Goal: Task Accomplishment & Management: Manage account settings

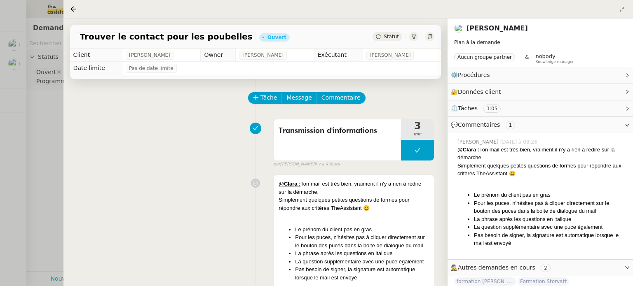
click at [204, 147] on div "Transmission d'informations 3 min false par [PERSON_NAME] [DATE]" at bounding box center [256, 141] width 358 height 53
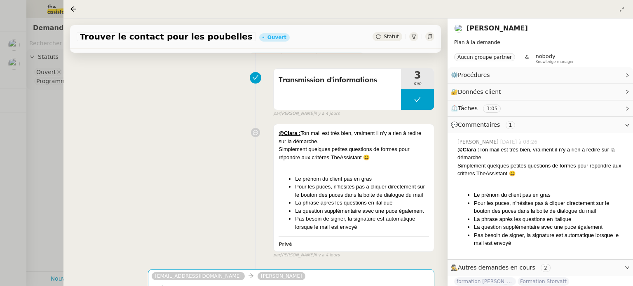
scroll to position [82, 0]
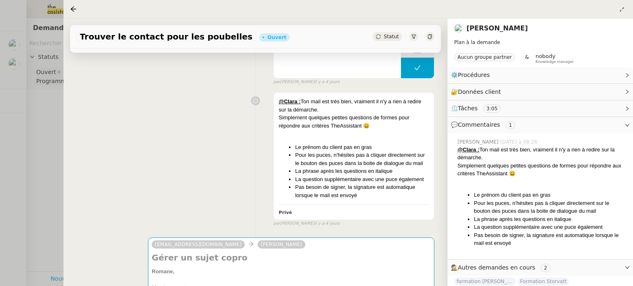
click at [494, 185] on div "@Clara : Ton mail est très bien, vraiment il n'y a rien à redire sur la démarch…" at bounding box center [541, 197] width 169 height 102
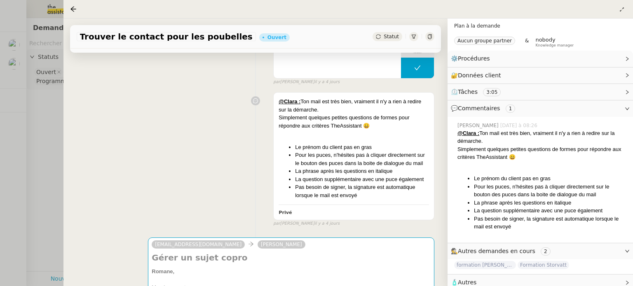
scroll to position [20, 0]
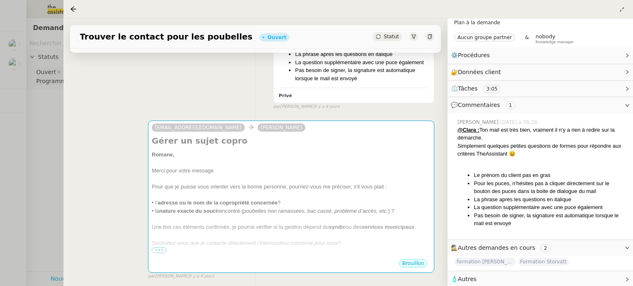
scroll to position [214, 0]
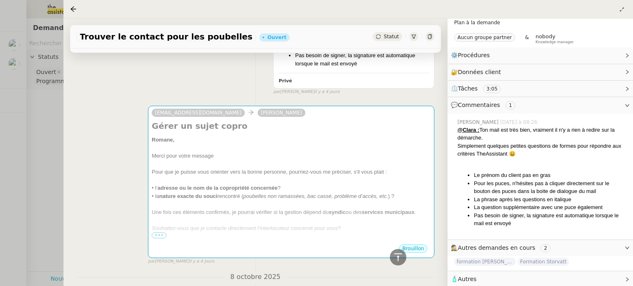
click at [78, 143] on div "[EMAIL_ADDRESS][DOMAIN_NAME] [PERSON_NAME] Gérer un sujet copro Romane, Merci p…" at bounding box center [256, 181] width 358 height 167
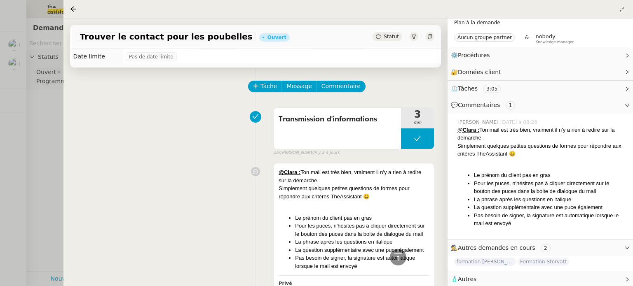
scroll to position [0, 0]
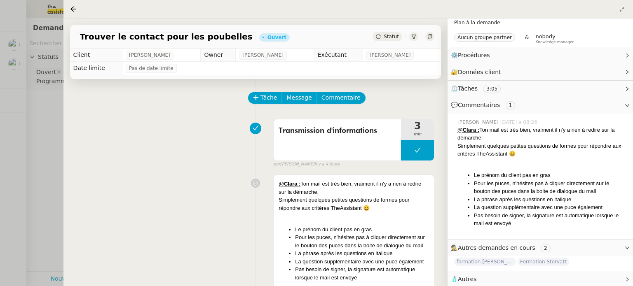
click at [45, 125] on div at bounding box center [316, 143] width 633 height 286
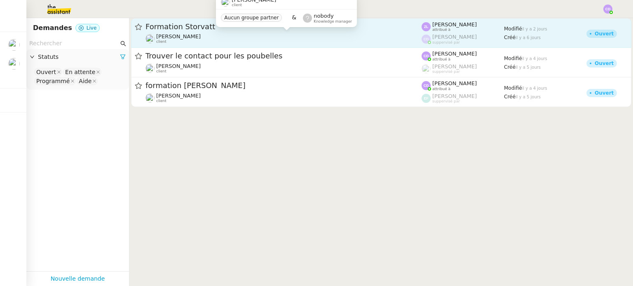
click at [278, 40] on div "[PERSON_NAME] client" at bounding box center [283, 38] width 276 height 11
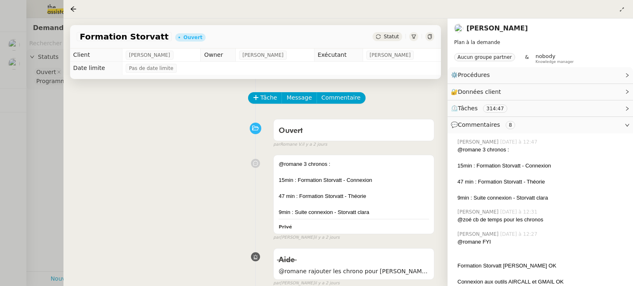
click at [192, 194] on div "@romane 3 chronos : 15min : Formation Storvatt - Connexion 47 min : Formation S…" at bounding box center [256, 196] width 358 height 90
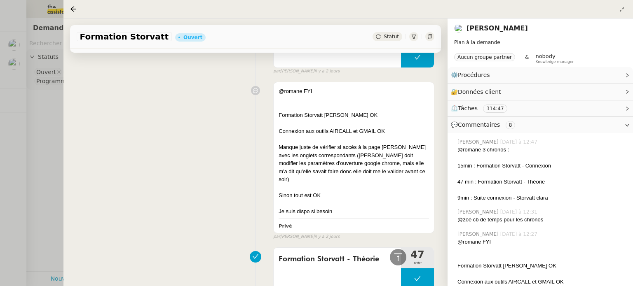
scroll to position [330, 0]
